Goal: Task Accomplishment & Management: Use online tool/utility

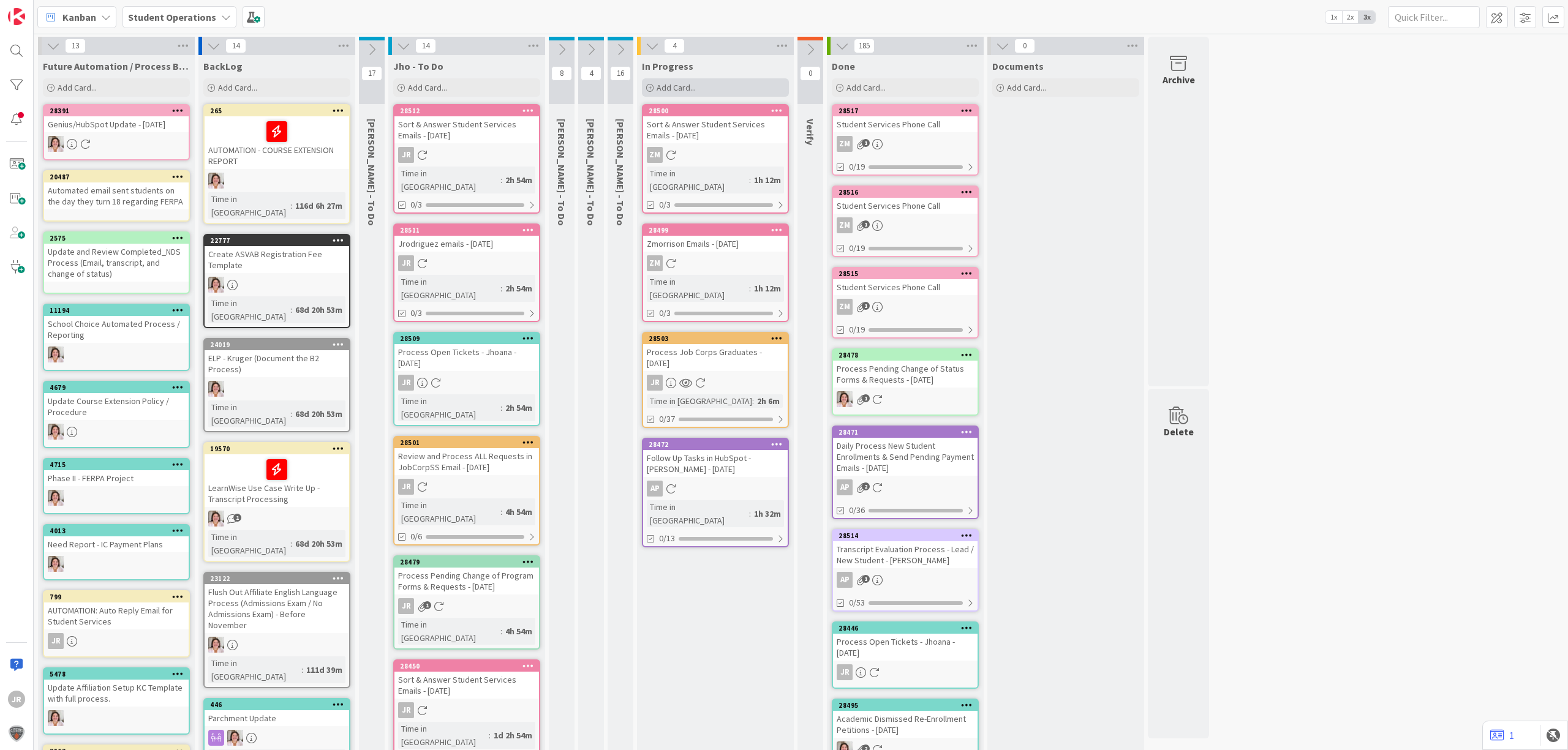
click at [723, 82] on div "Add Card..." at bounding box center [715, 87] width 147 height 18
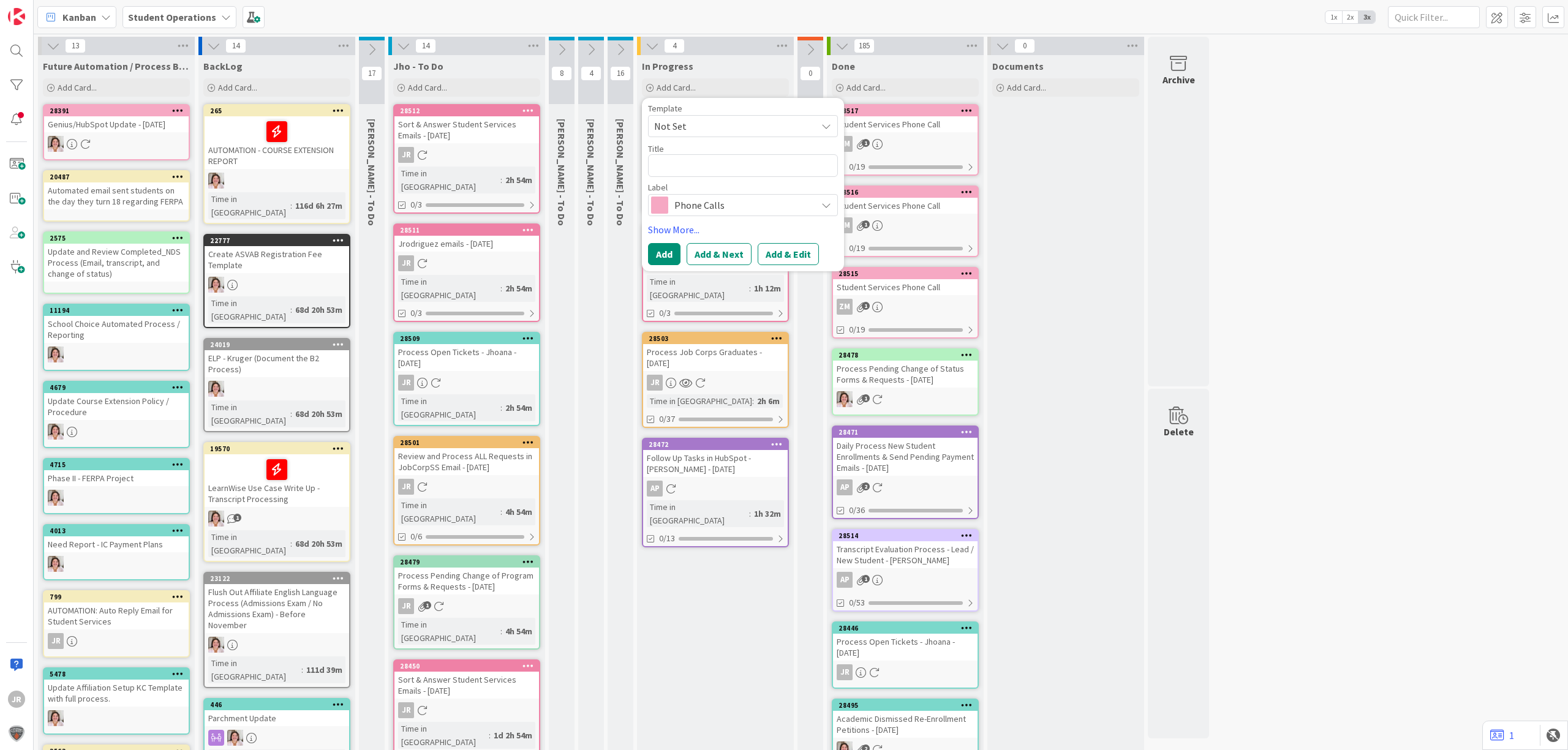
click at [721, 128] on span "Not Set" at bounding box center [730, 126] width 153 height 16
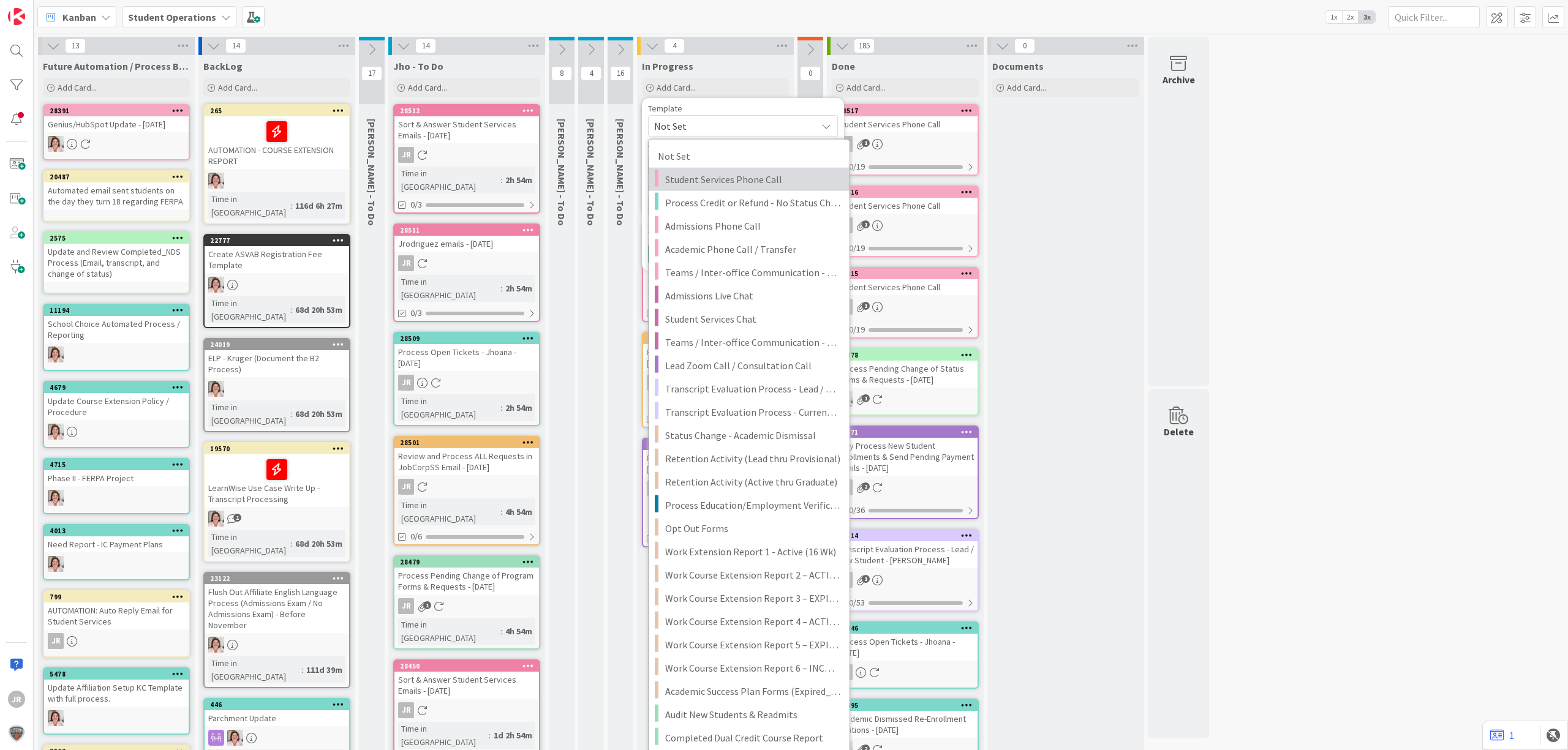
click at [721, 171] on span "Student Services Phone Call" at bounding box center [752, 179] width 175 height 16
type textarea "x"
type textarea "Student Services Phone Call"
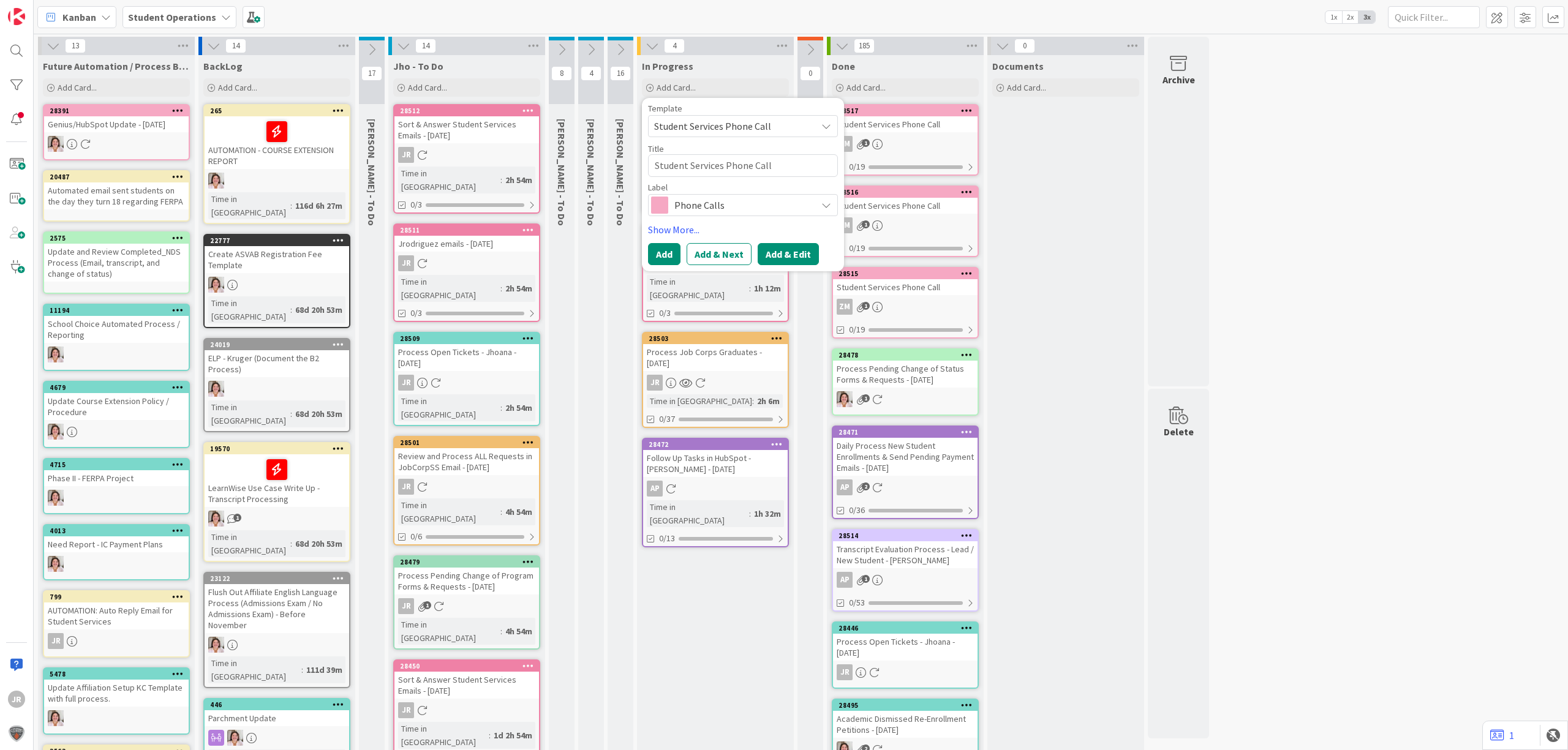
click at [773, 244] on button "Add & Edit" at bounding box center [788, 254] width 61 height 22
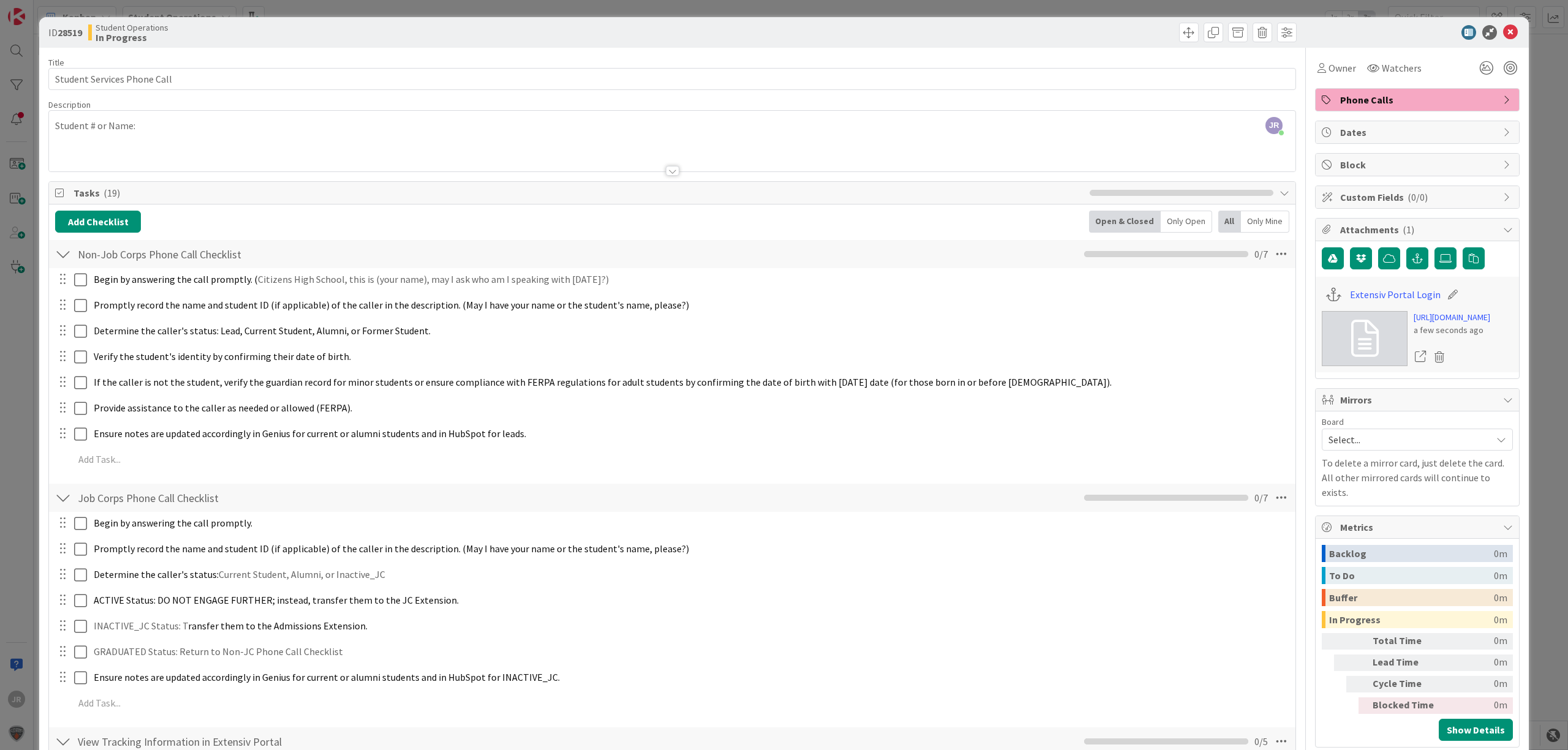
click at [344, 125] on div "JR [PERSON_NAME] just joined Student # or Name:" at bounding box center [672, 141] width 1246 height 61
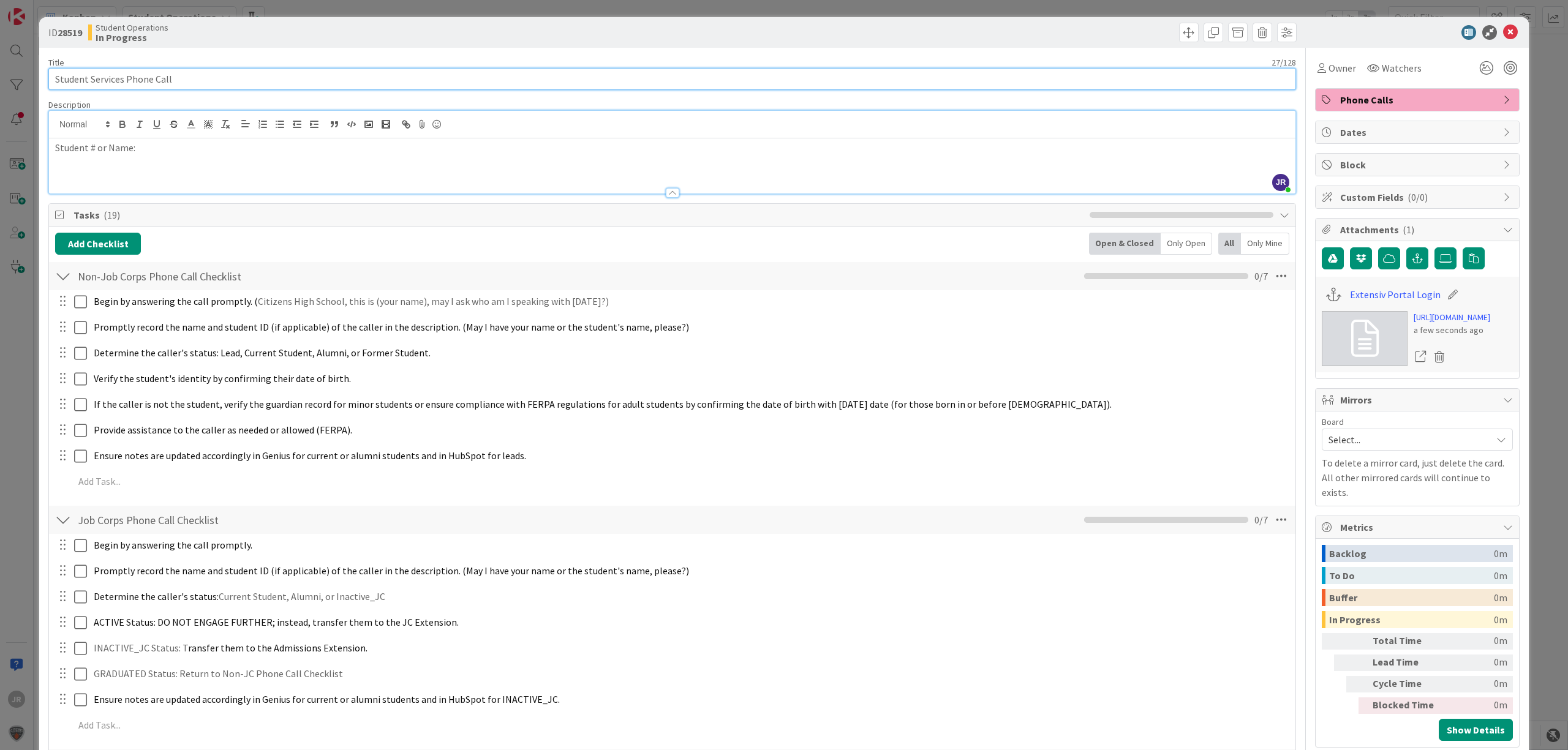
click at [286, 82] on input "Student Services Phone Call" at bounding box center [672, 79] width 1248 height 22
type input "Student Services Phone Call - [GEOGRAPHIC_DATA]"
click at [1328, 64] on span "Owner" at bounding box center [1342, 68] width 27 height 15
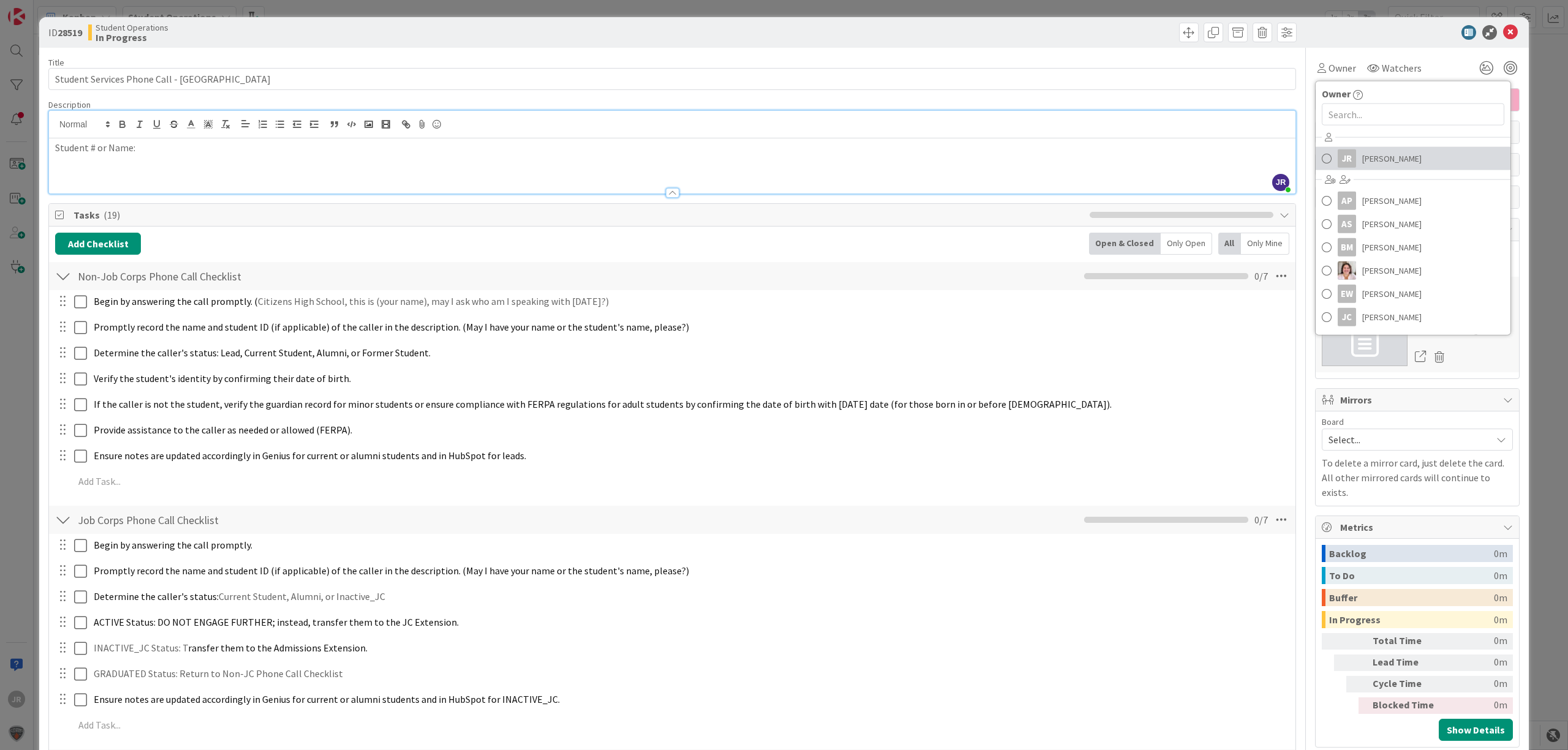
click at [1362, 156] on span "[PERSON_NAME]" at bounding box center [1392, 158] width 59 height 18
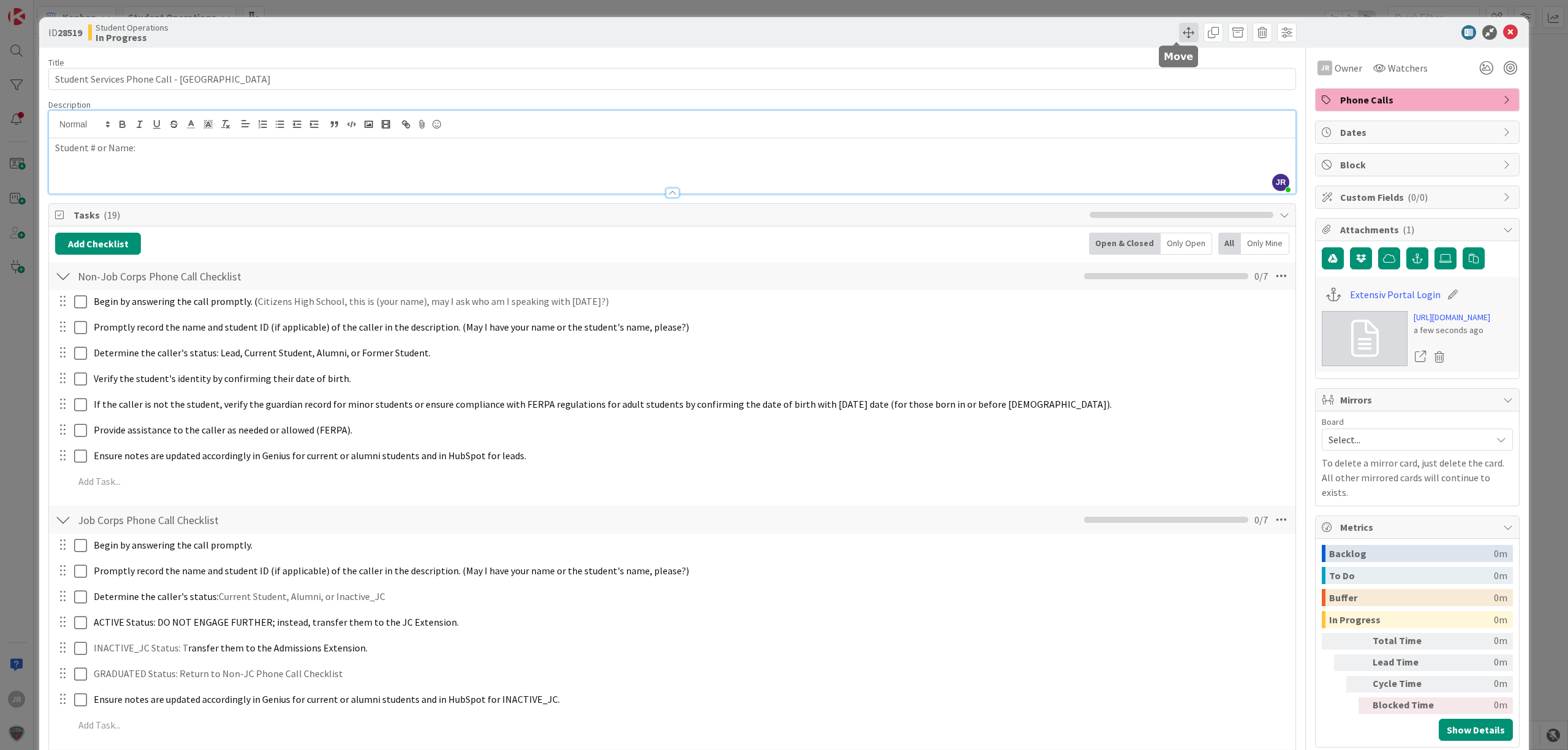
click at [1179, 31] on span at bounding box center [1189, 32] width 20 height 20
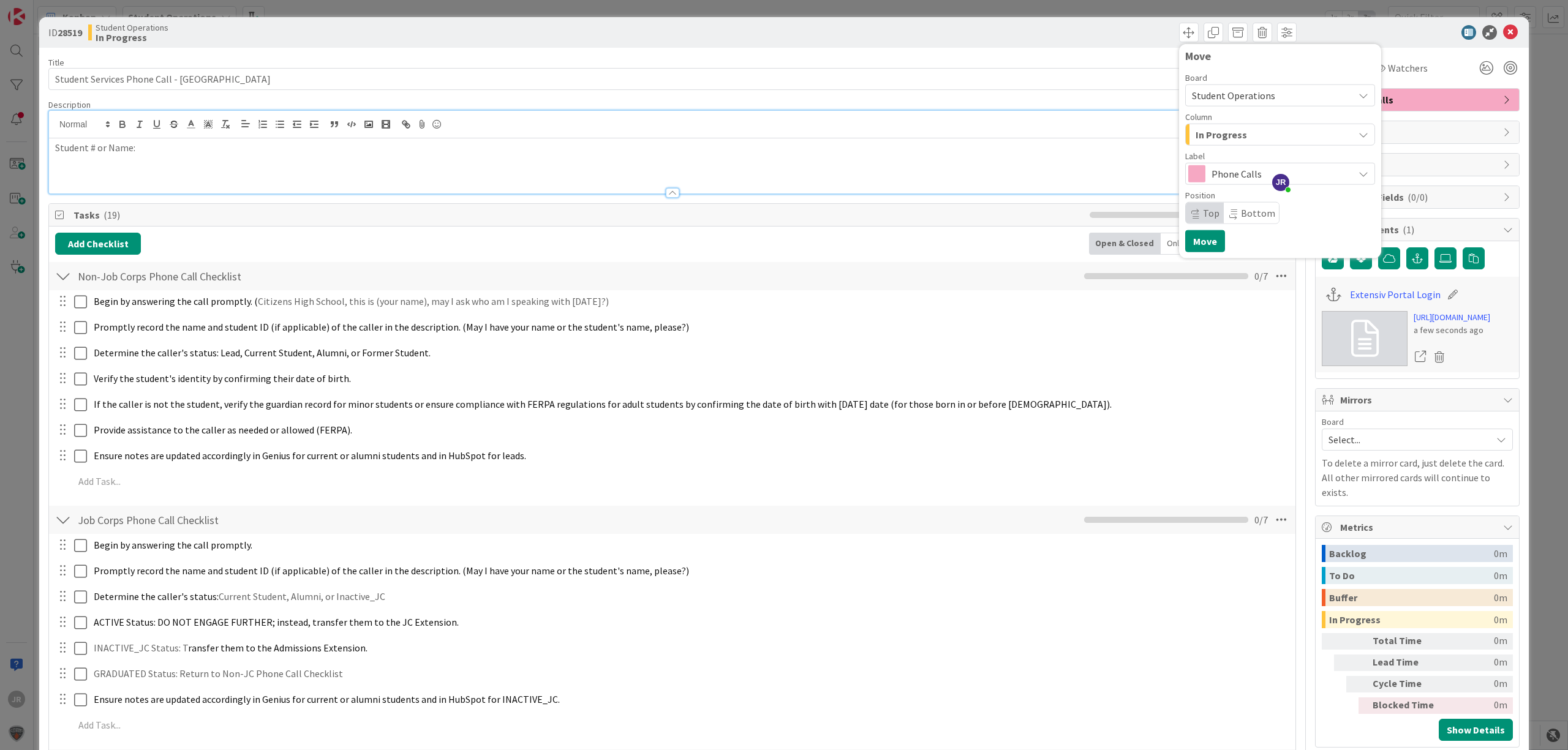
click at [1193, 121] on div "Column In Progress" at bounding box center [1280, 129] width 190 height 33
drag, startPoint x: 1199, startPoint y: 139, endPoint x: 1202, endPoint y: 145, distance: 6.7
click at [1200, 140] on span "In Progress" at bounding box center [1221, 135] width 51 height 16
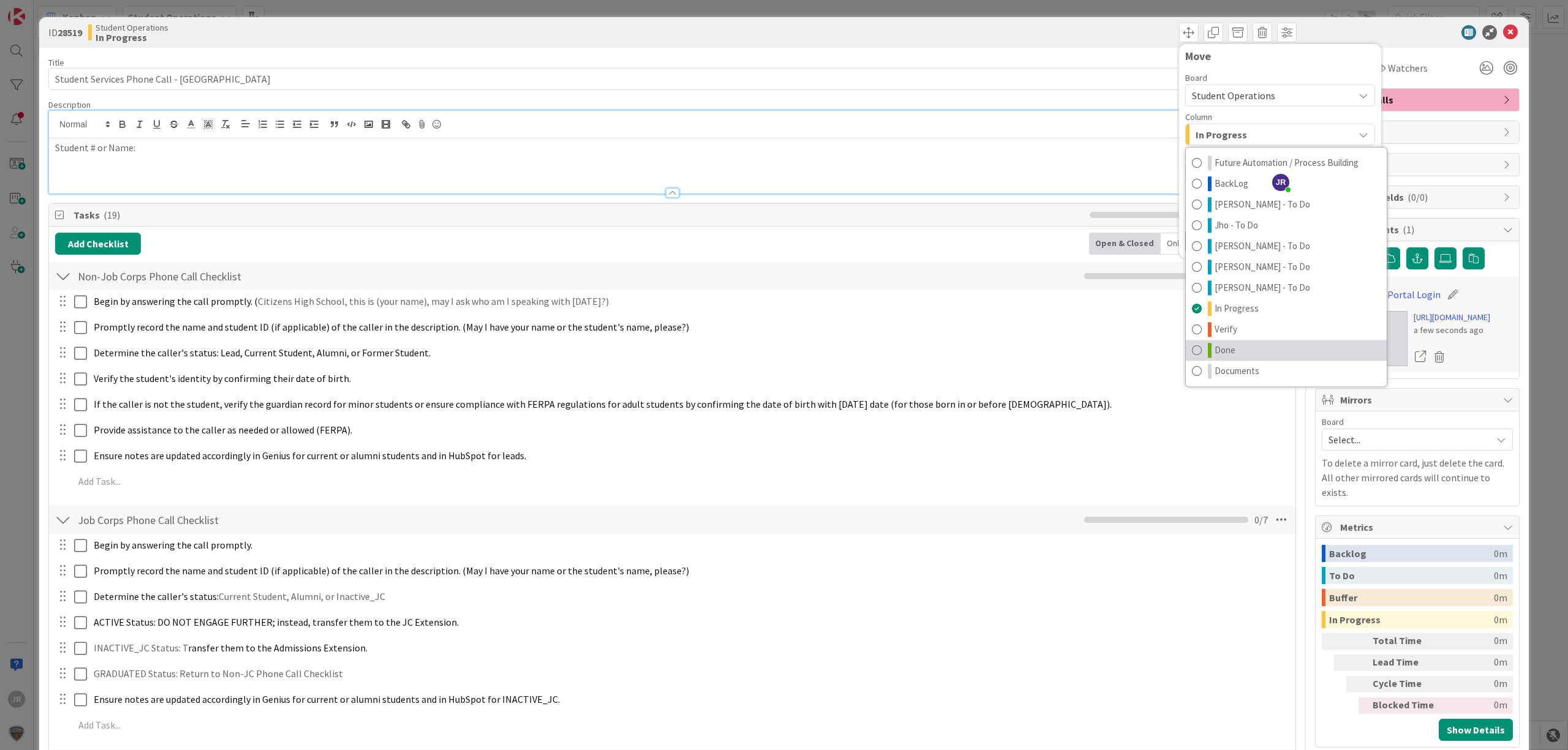
click at [1220, 344] on span "Done" at bounding box center [1225, 350] width 20 height 15
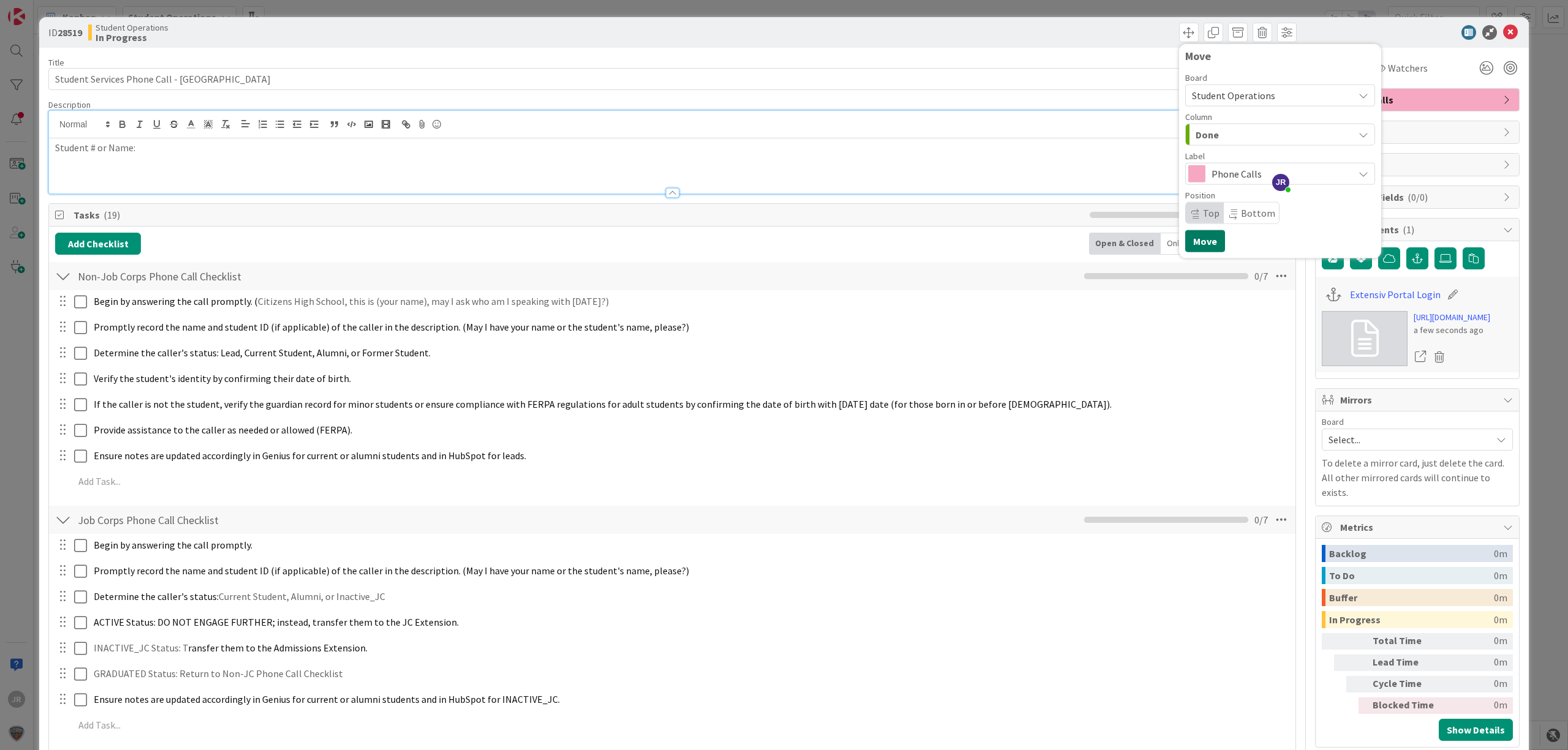
drag, startPoint x: 1196, startPoint y: 244, endPoint x: 1191, endPoint y: 239, distance: 7.1
click at [1196, 242] on button "Move" at bounding box center [1205, 241] width 40 height 22
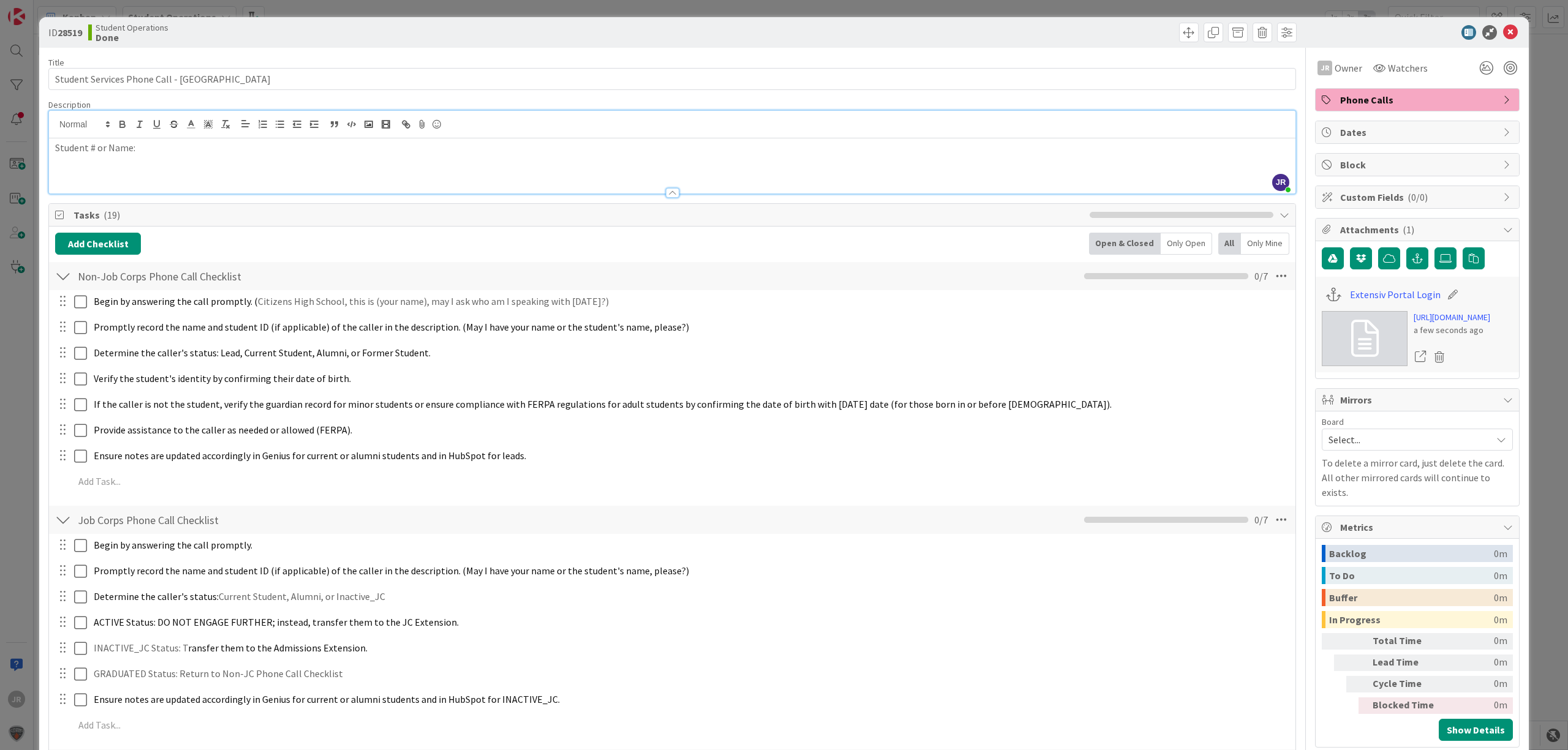
click at [895, 9] on div "ID 28519 Student Operations Done Move Move Title 42 / 128 Student Services Phon…" at bounding box center [784, 375] width 1568 height 750
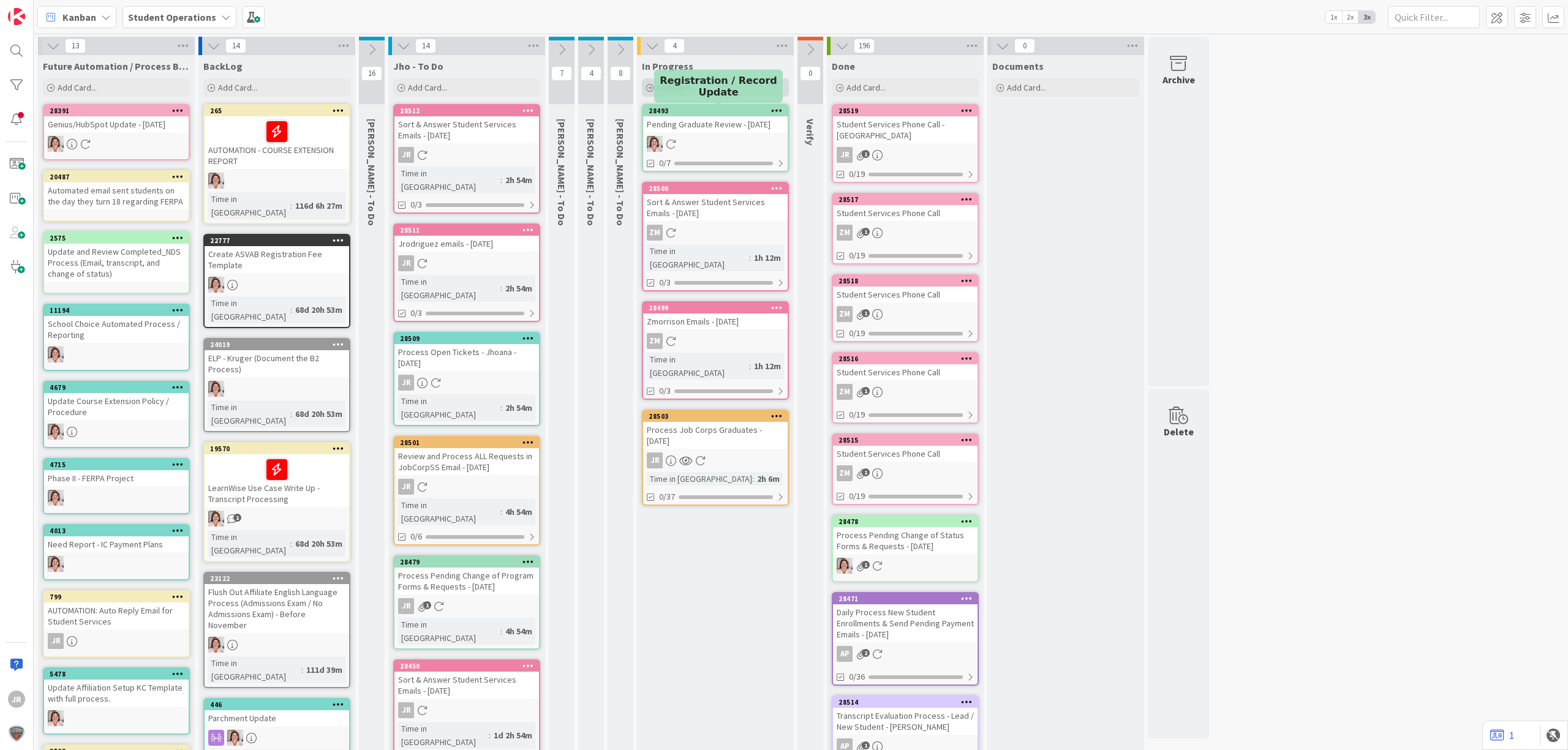
click at [720, 91] on div "Add Card..." at bounding box center [715, 87] width 147 height 18
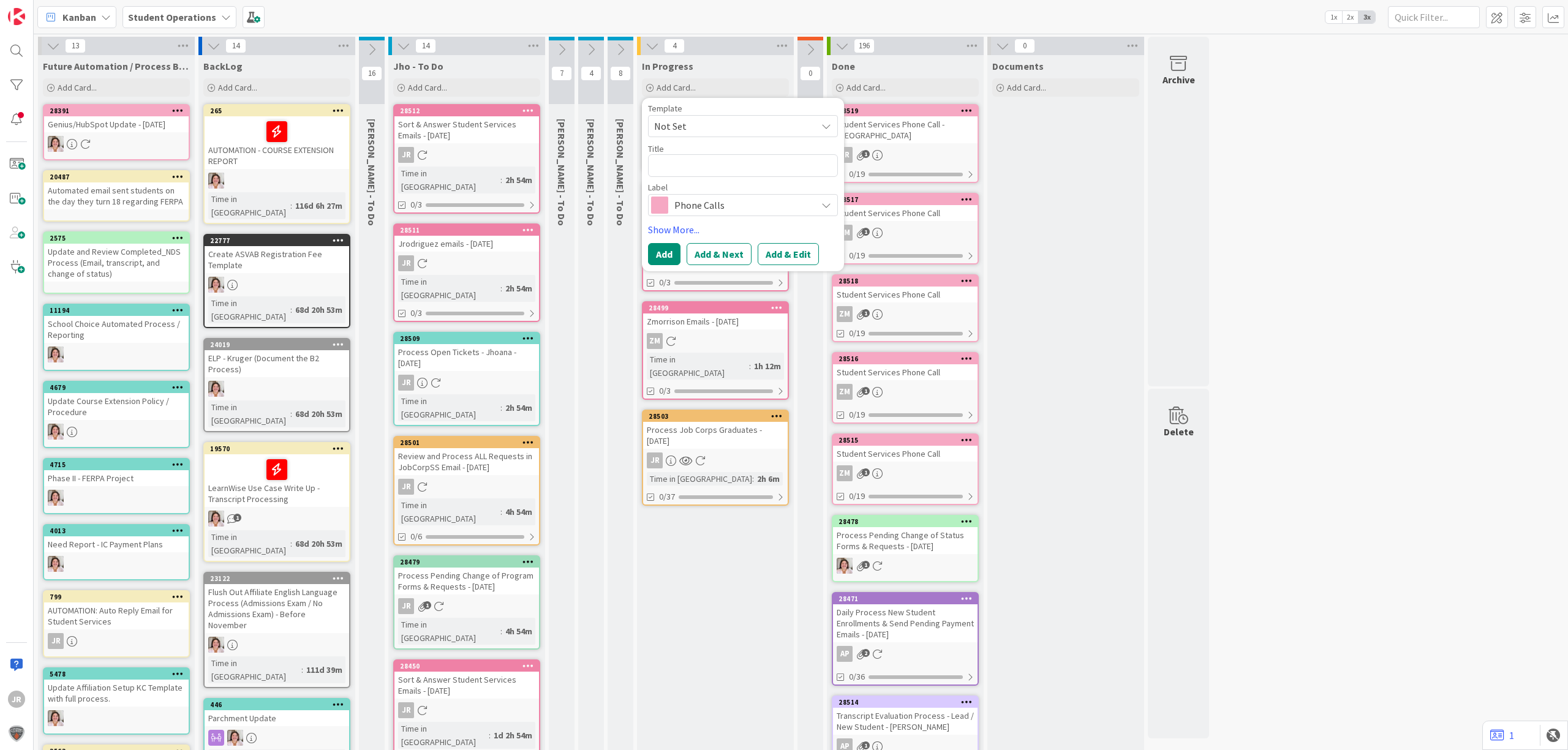
click at [723, 124] on span "Not Set" at bounding box center [730, 126] width 153 height 16
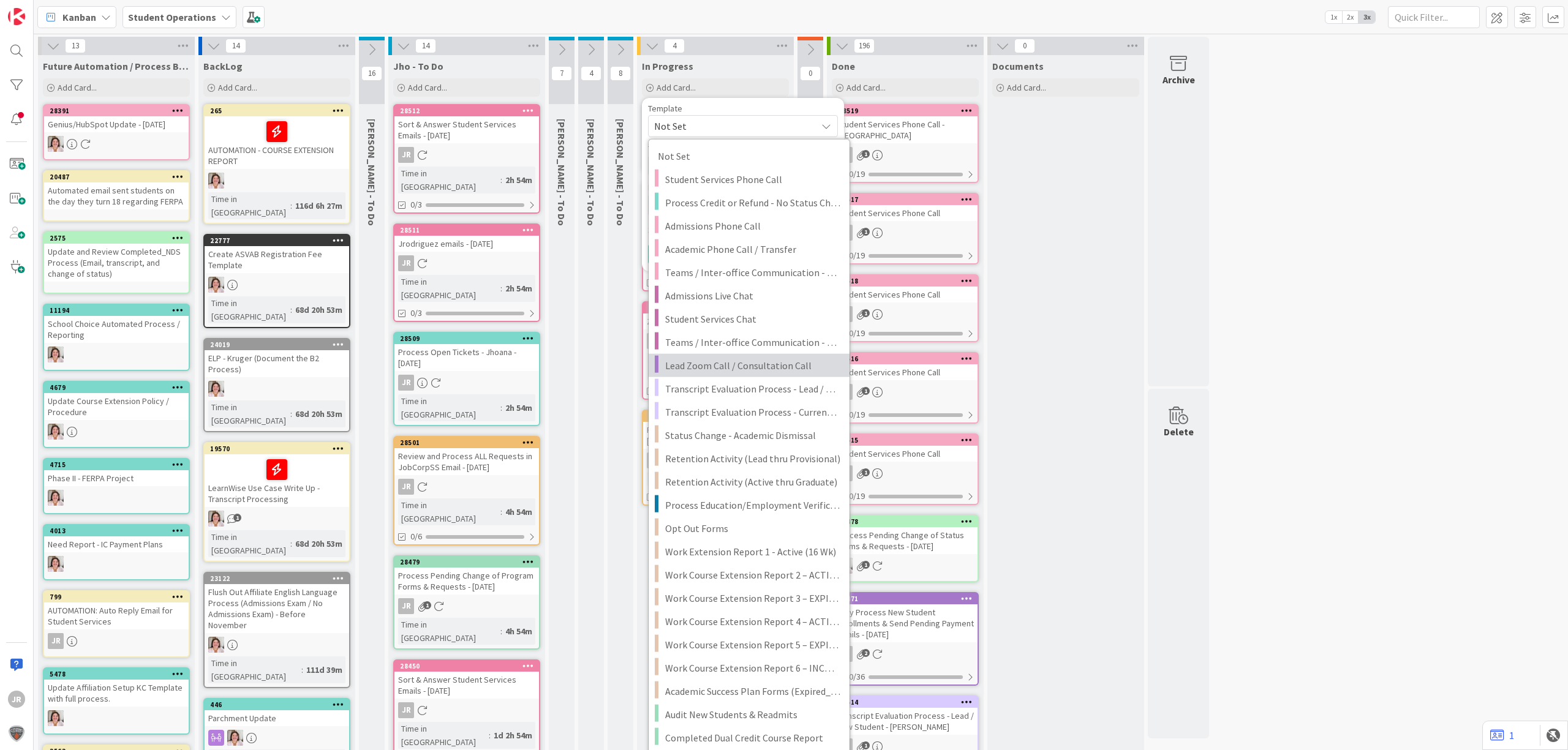
click at [775, 368] on span "Lead Zoom Call / Consultation Call" at bounding box center [752, 365] width 175 height 16
type textarea "x"
type textarea "Lead Zoom Call / Consultation Call"
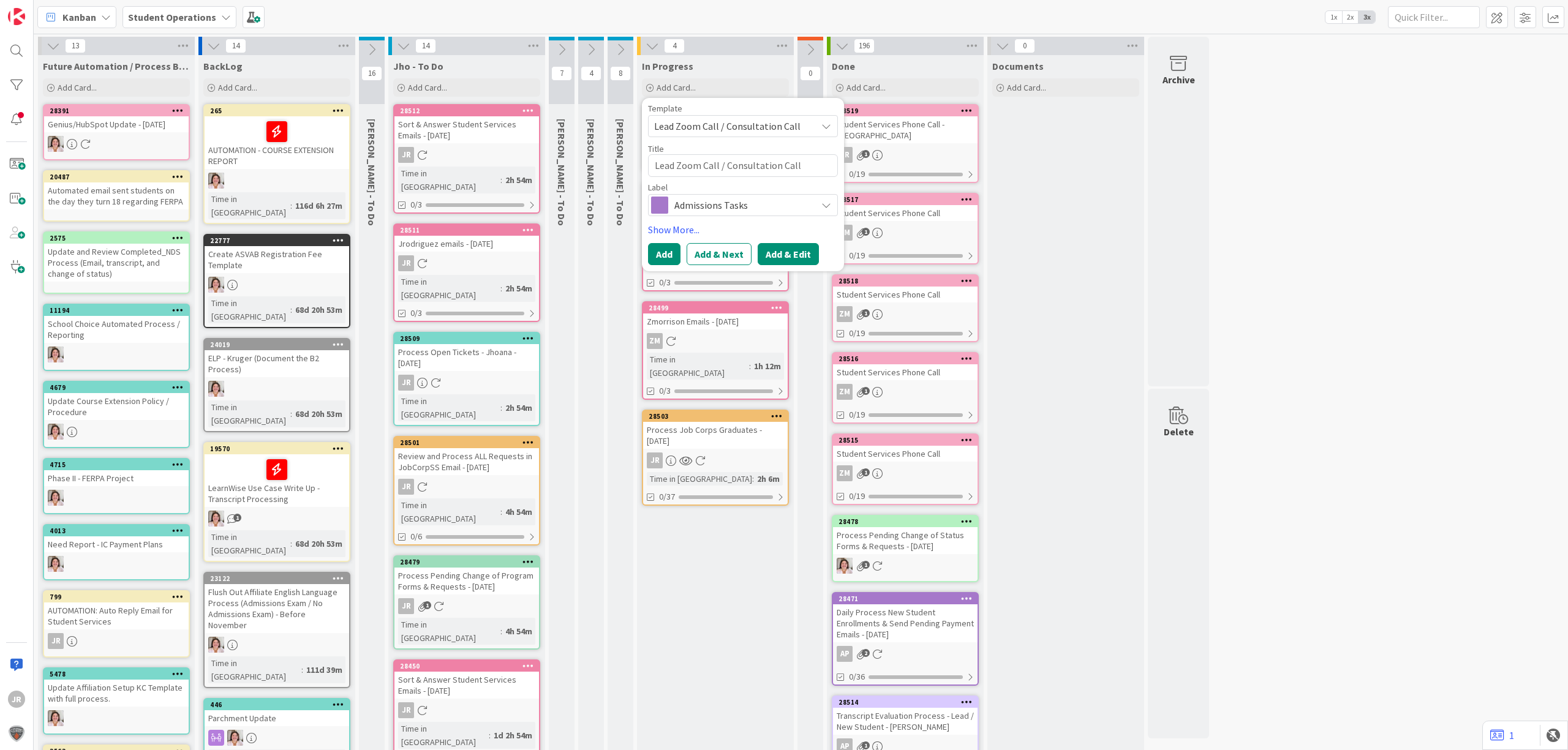
click at [808, 263] on button "Add & Edit" at bounding box center [788, 254] width 61 height 22
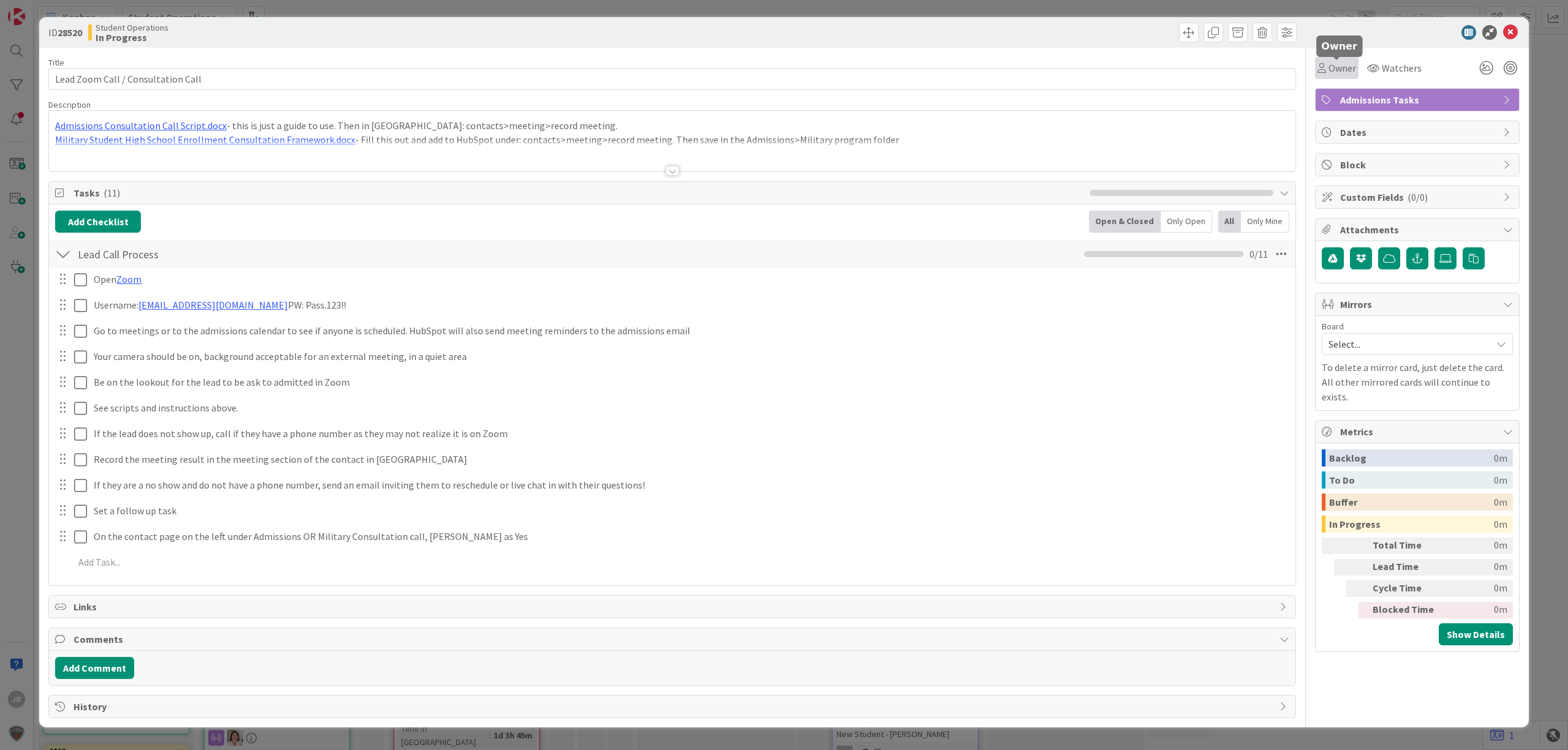
click at [1334, 69] on span "Owner" at bounding box center [1342, 68] width 27 height 15
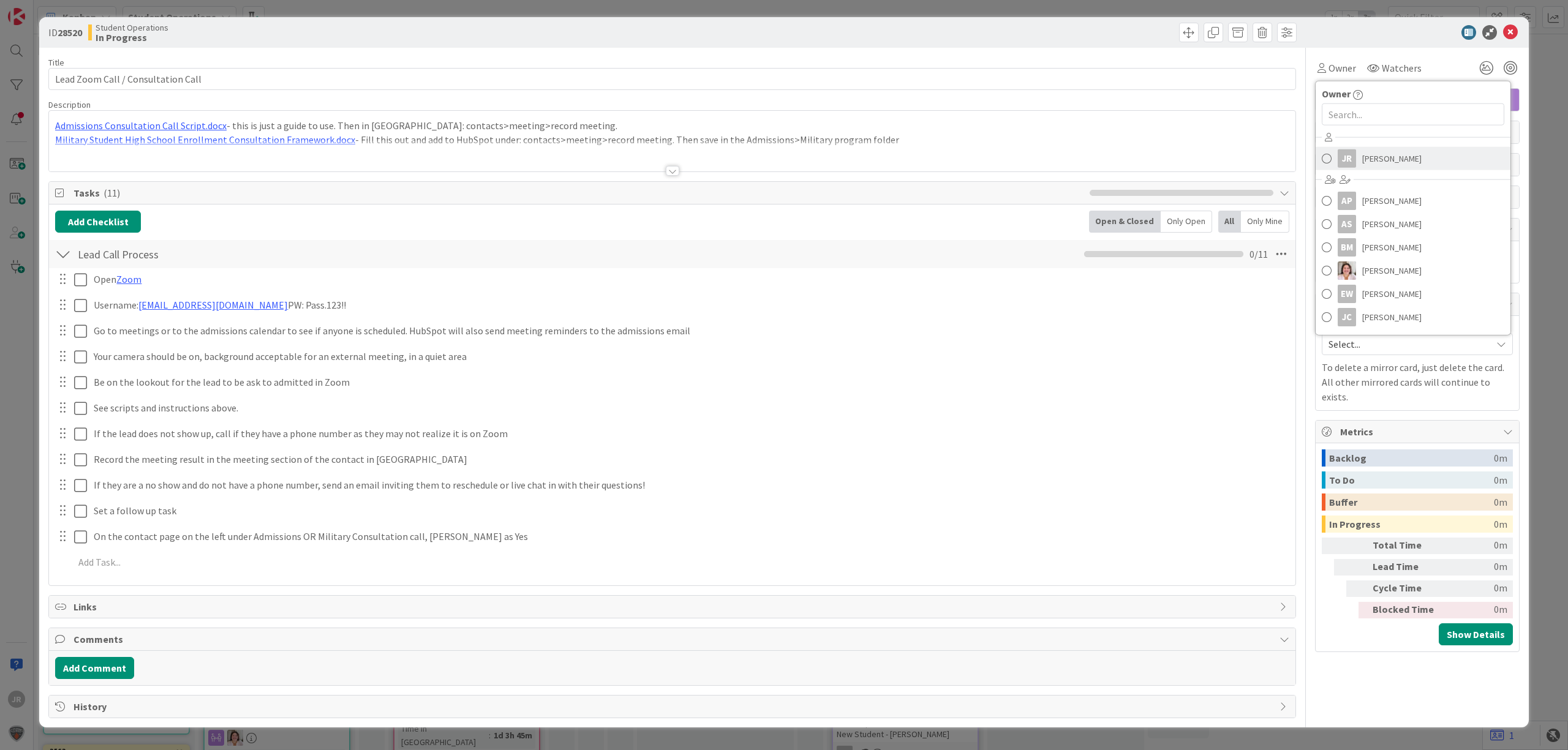
click at [1353, 157] on div "JR" at bounding box center [1347, 158] width 18 height 18
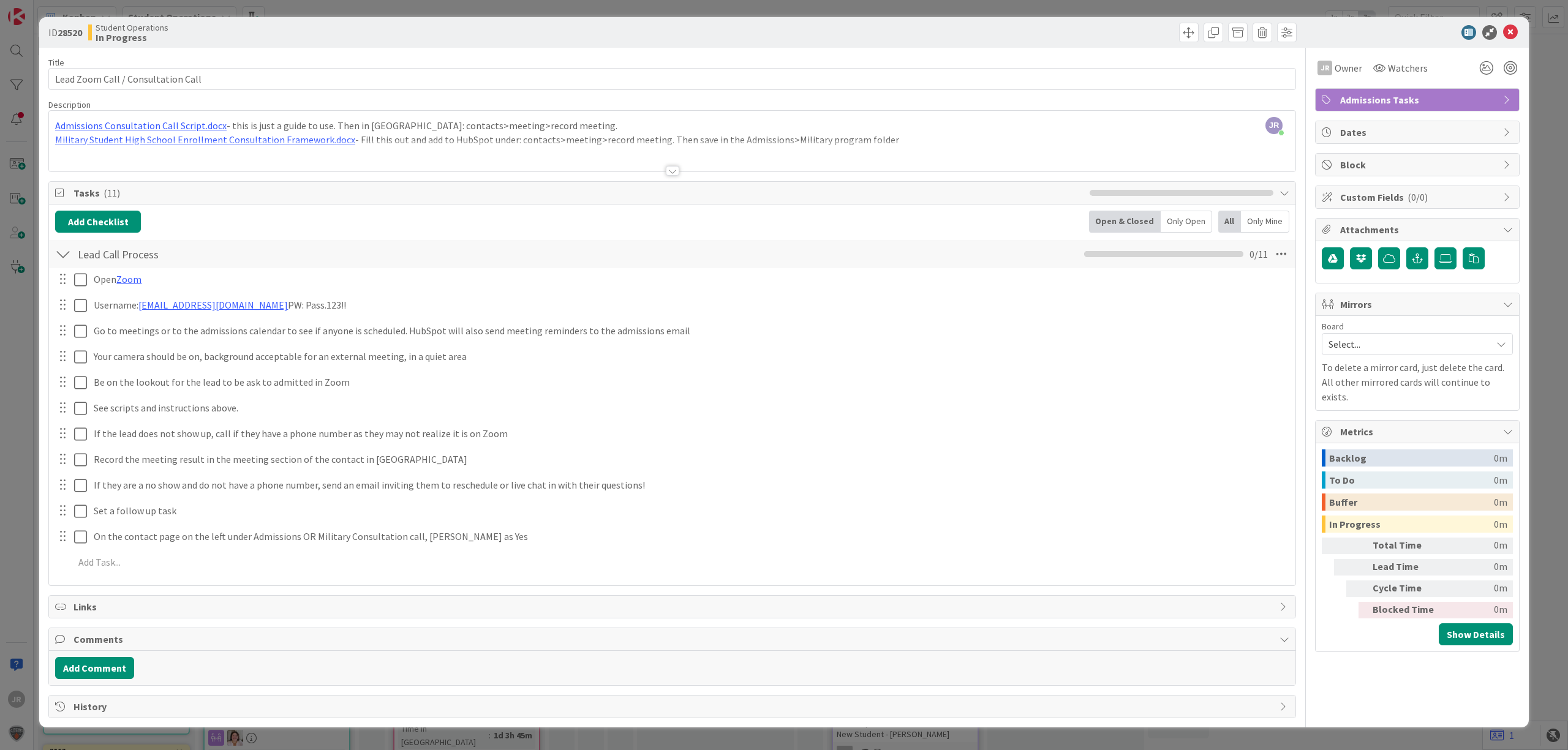
click at [1341, 34] on div at bounding box center [1411, 33] width 217 height 15
click at [1366, 98] on span "Admissions Tasks" at bounding box center [1418, 100] width 156 height 15
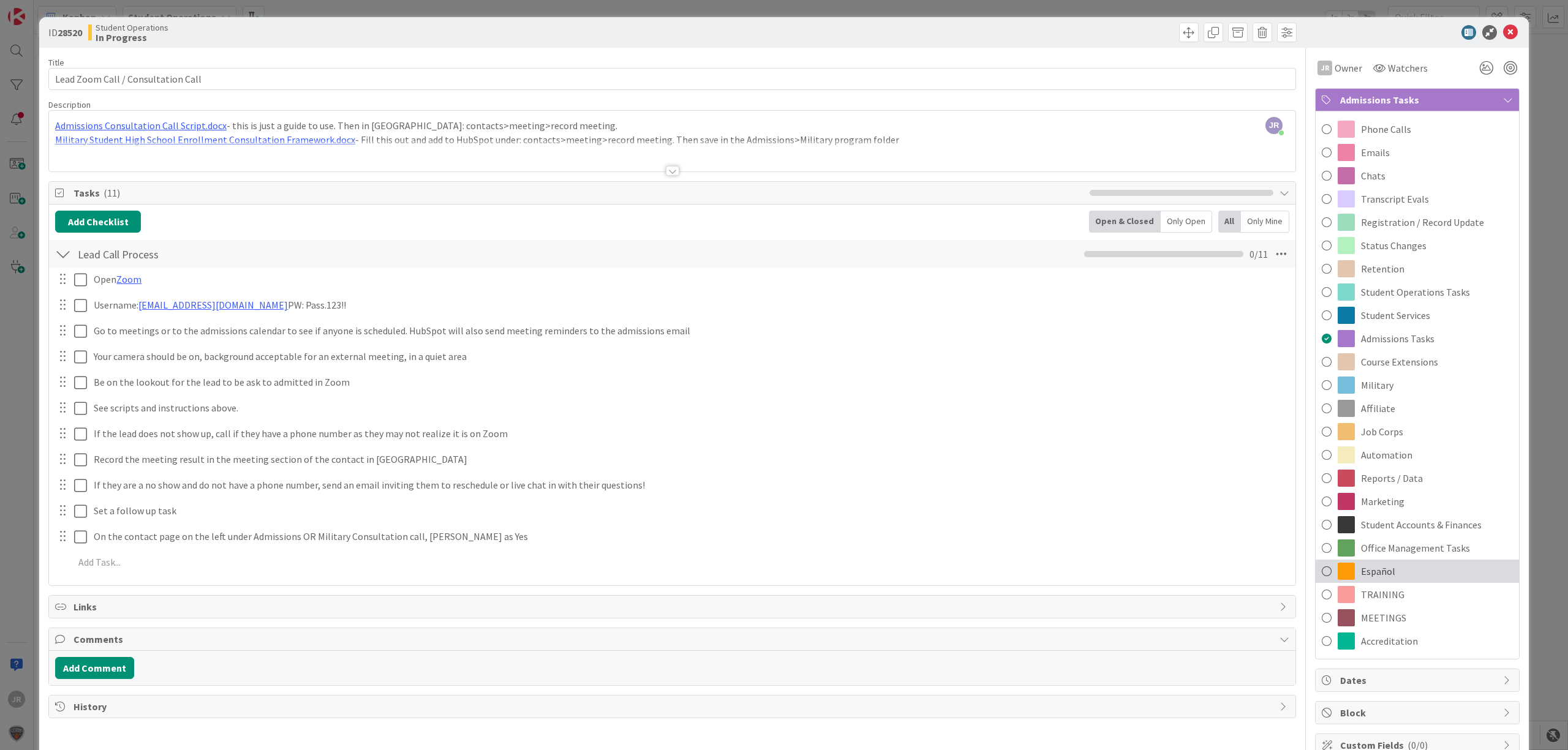
click at [1387, 562] on div "Español" at bounding box center [1417, 571] width 204 height 23
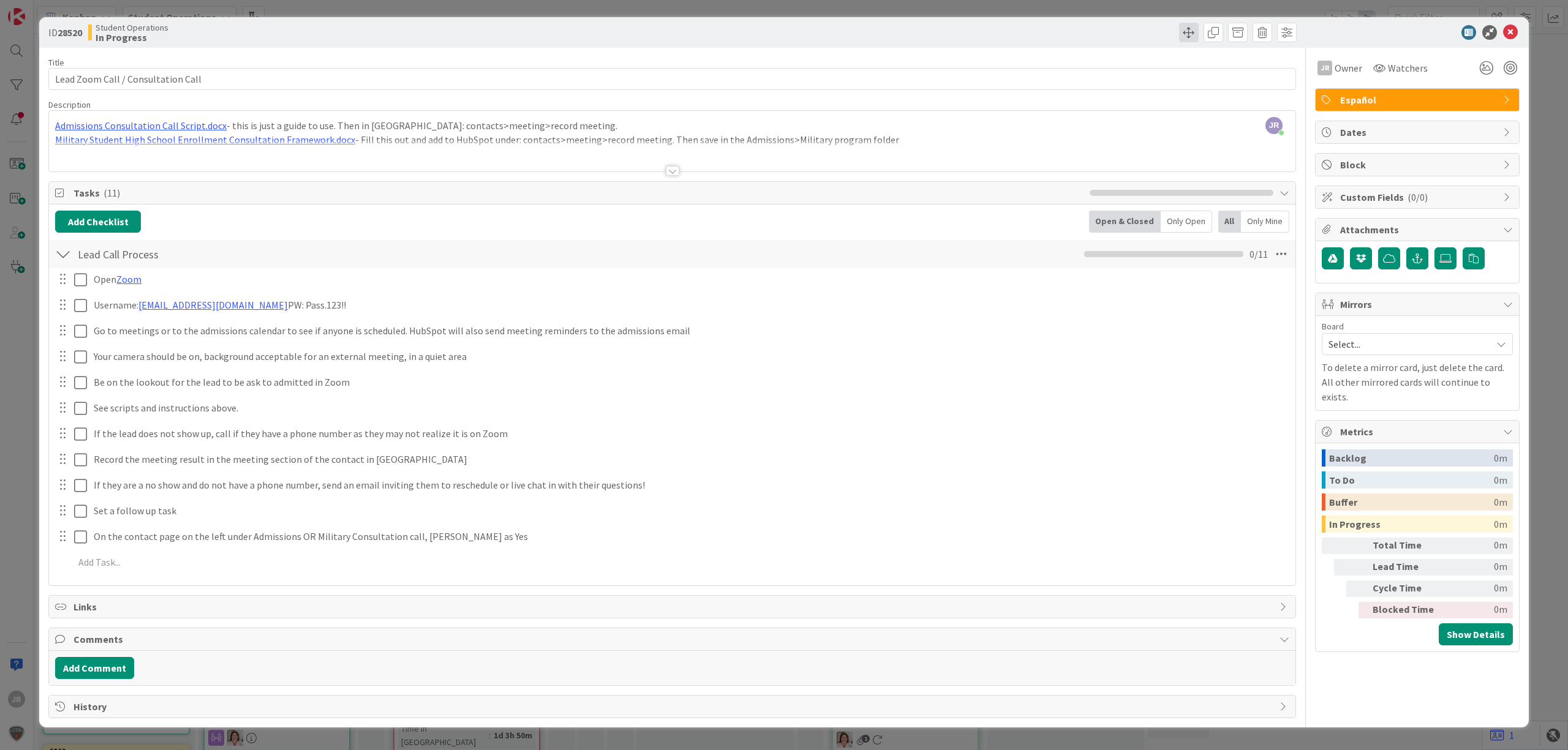
click at [1188, 29] on span at bounding box center [1189, 32] width 20 height 20
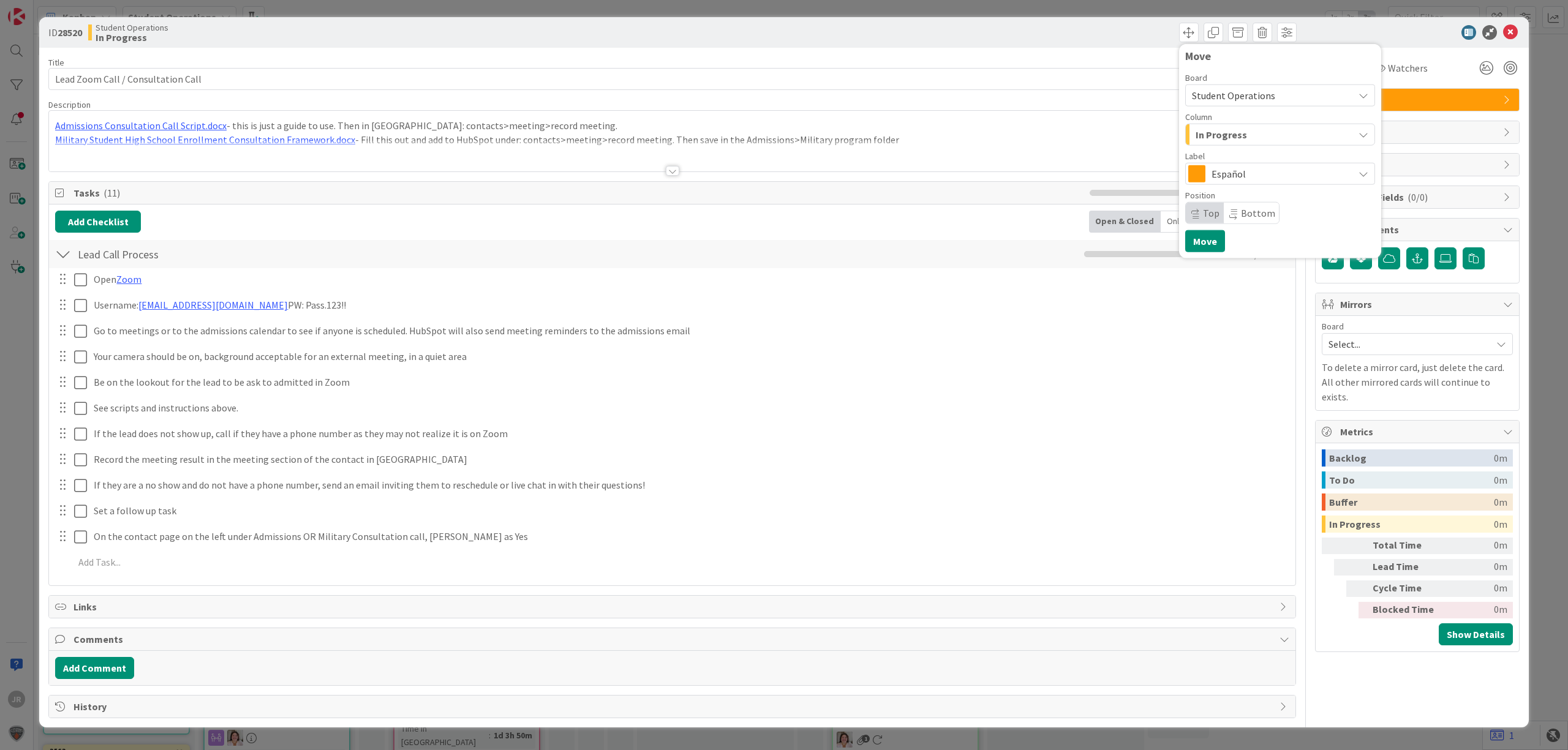
click at [1235, 136] on span "In Progress" at bounding box center [1221, 135] width 51 height 16
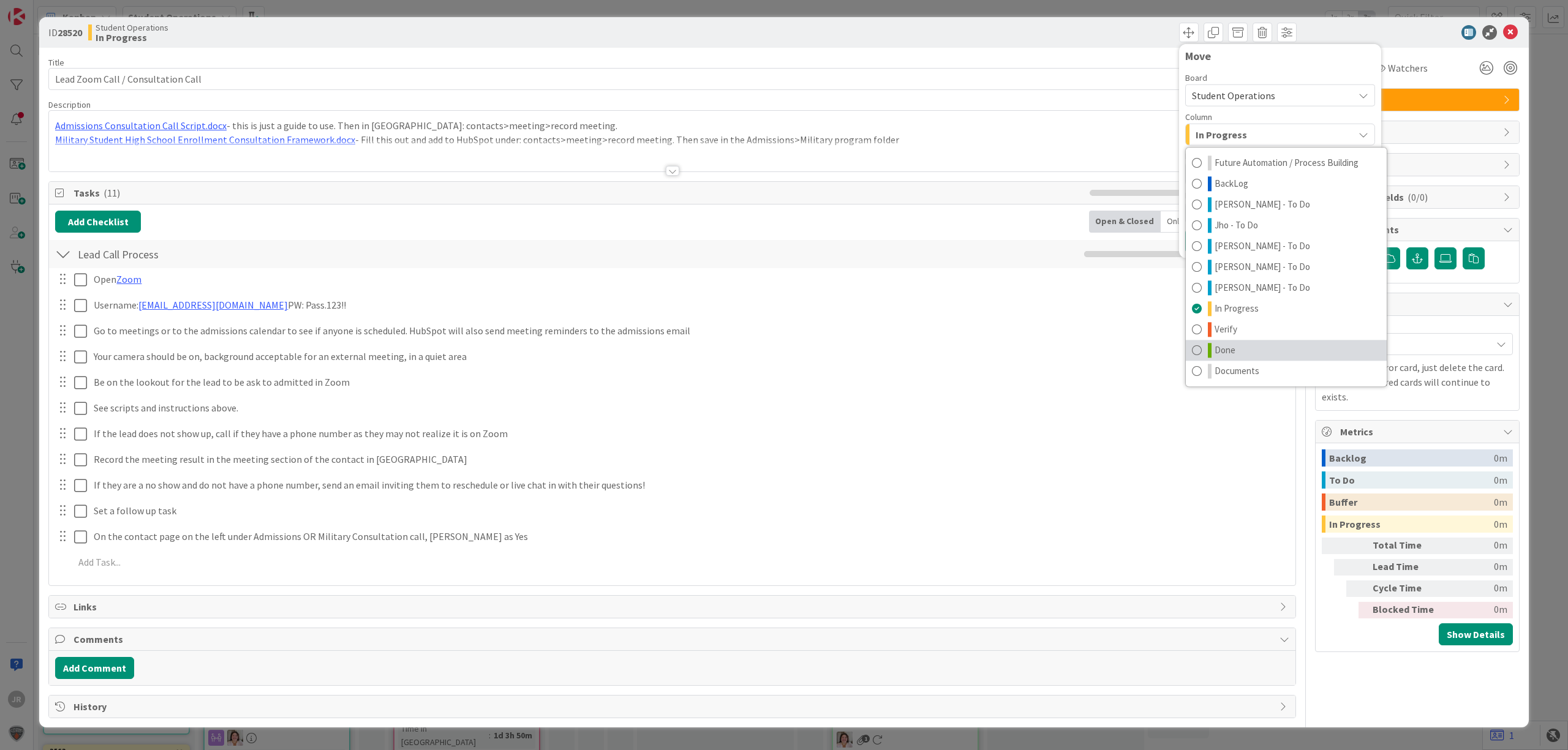
click at [1230, 346] on span "Done" at bounding box center [1225, 350] width 20 height 15
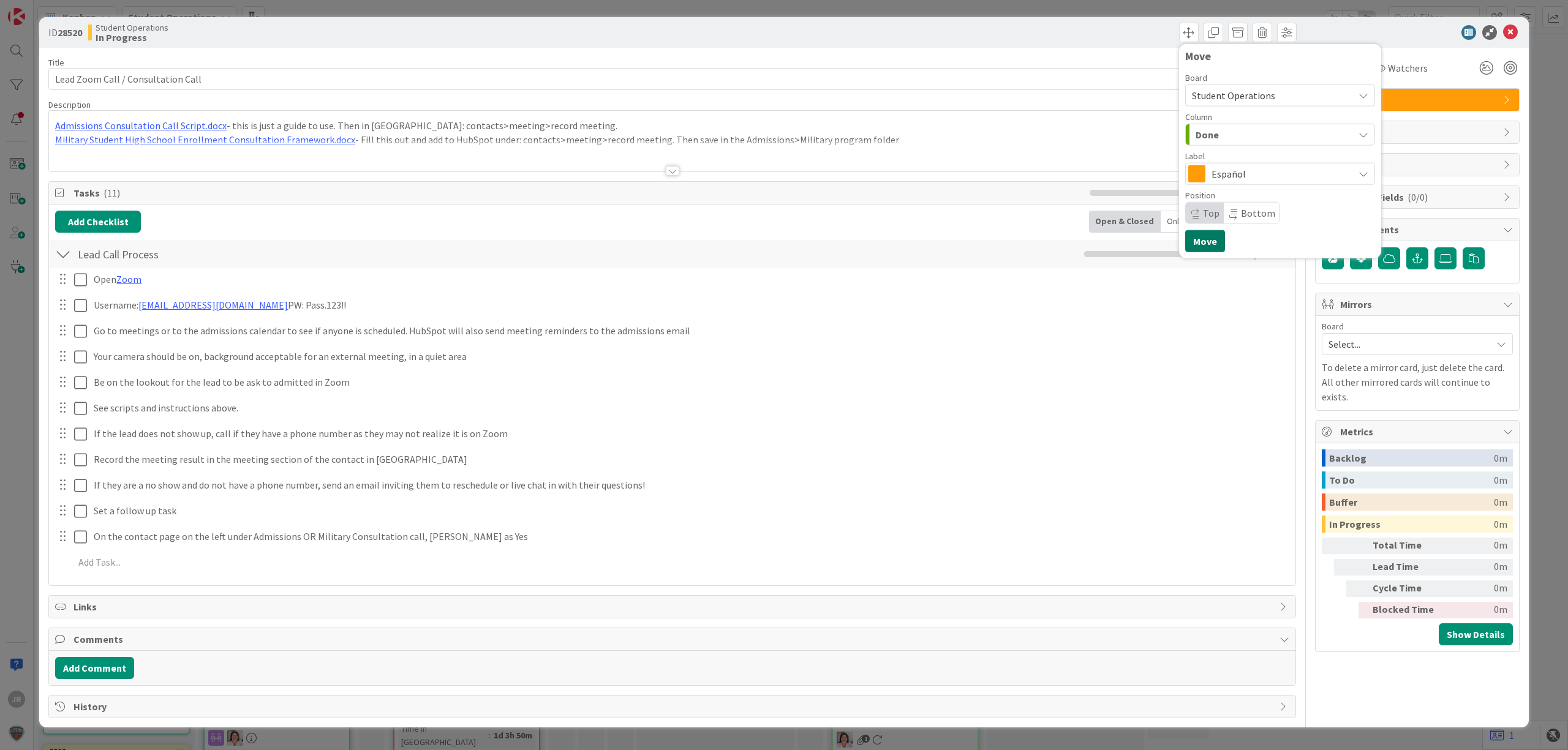
click at [1218, 244] on button "Move" at bounding box center [1205, 241] width 40 height 22
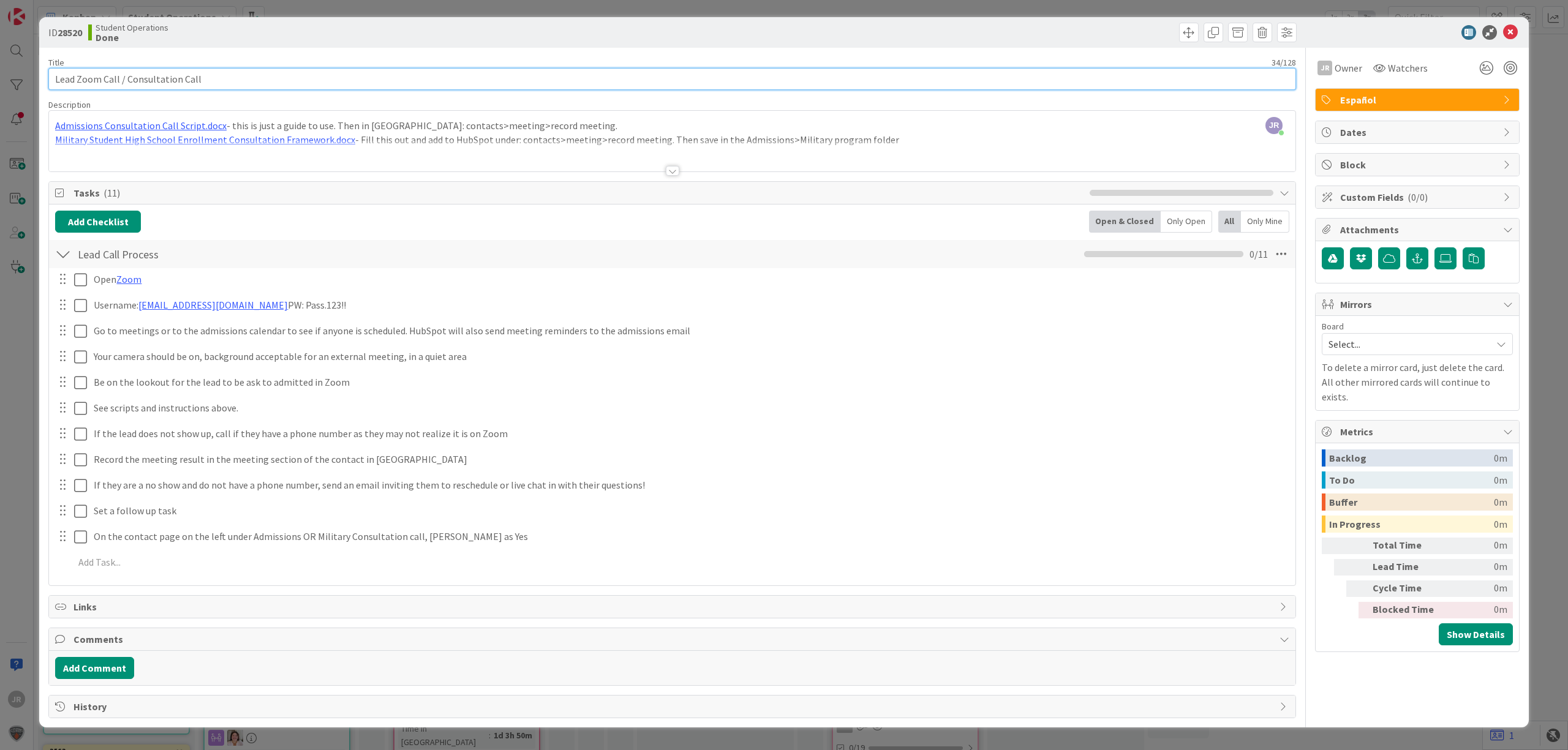
click at [395, 68] on input "Lead Zoom Call / Consultation Call" at bounding box center [672, 79] width 1248 height 22
type input "Lead Zoom Call / Consultation Call - No Show"
click at [452, 11] on div "ID 28520 Student Operations Done Move Move Title 44 / 128 Lead Zoom Call / Cons…" at bounding box center [784, 375] width 1568 height 750
